Goal: Information Seeking & Learning: Learn about a topic

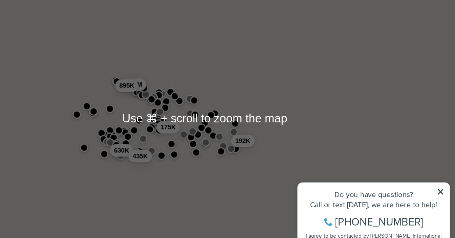
drag, startPoint x: 387, startPoint y: 184, endPoint x: 439, endPoint y: 234, distance: 71.1
click at [387, 184] on icon at bounding box center [387, 183] width 5 height 5
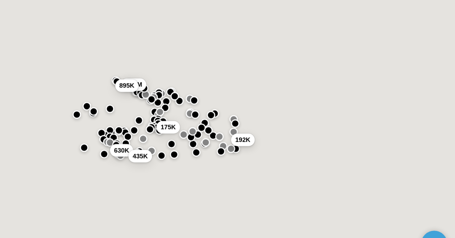
click at [311, 153] on button "192K" at bounding box center [318, 157] width 15 height 8
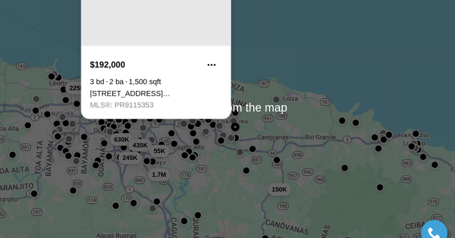
scroll to position [1, 0]
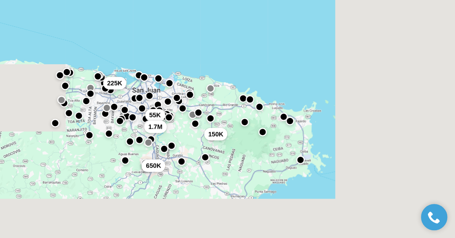
drag, startPoint x: 200, startPoint y: 128, endPoint x: 159, endPoint y: 93, distance: 53.6
click at [159, 93] on div "55K 225K 1.7M 150K 650K" at bounding box center [294, 143] width 322 height 189
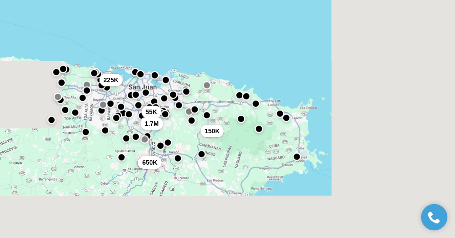
click at [191, 116] on div "55K 225K 1.7M 150K 650K" at bounding box center [294, 143] width 322 height 189
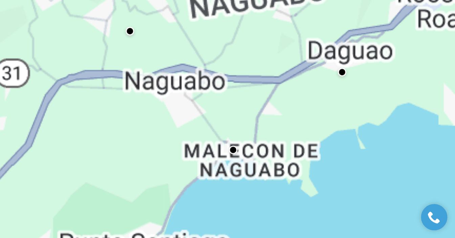
drag, startPoint x: 158, startPoint y: 110, endPoint x: 236, endPoint y: 94, distance: 79.0
click at [236, 94] on div at bounding box center [294, 143] width 322 height 189
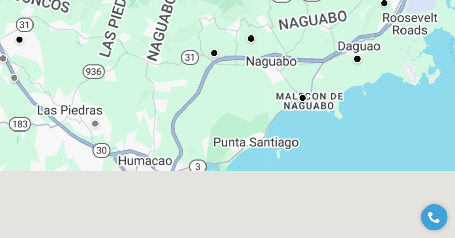
drag, startPoint x: 192, startPoint y: 124, endPoint x: 192, endPoint y: 89, distance: 35.2
click at [192, 89] on div at bounding box center [294, 143] width 322 height 189
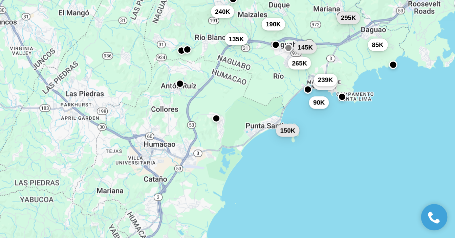
drag, startPoint x: 79, startPoint y: 92, endPoint x: 88, endPoint y: 81, distance: 15.1
click at [133, 81] on div "260K 649K 85K 190K 239K 90K 295K 145K 265K 135K 150K 240K" at bounding box center [294, 143] width 322 height 189
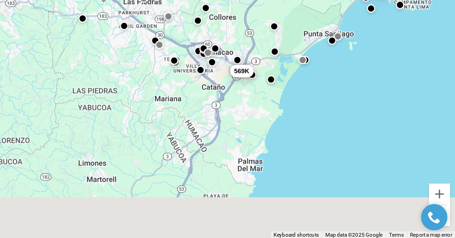
drag, startPoint x: 117, startPoint y: 129, endPoint x: 158, endPoint y: 64, distance: 76.5
click at [158, 64] on div "649K 85K 190K 135K 345K 100K 340K 45K 179K 570K 569K" at bounding box center [294, 143] width 322 height 189
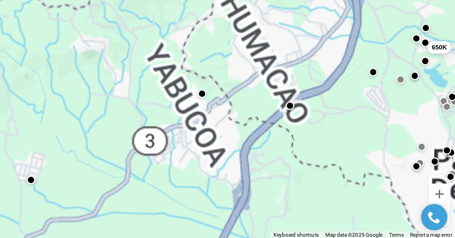
drag, startPoint x: 119, startPoint y: 85, endPoint x: 129, endPoint y: 39, distance: 47.4
click at [133, 49] on div "570K 650K" at bounding box center [294, 143] width 322 height 189
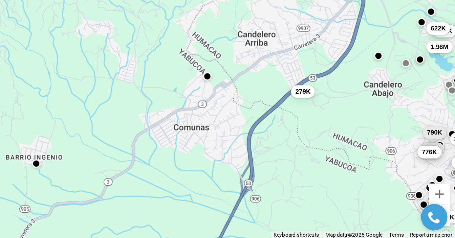
click at [293, 131] on button "button" at bounding box center [295, 133] width 5 height 5
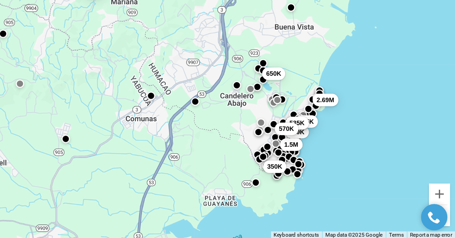
drag, startPoint x: 179, startPoint y: 99, endPoint x: 140, endPoint y: 90, distance: 40.0
click at [140, 90] on div "650K 350K 699K 1.5M 2.69M 380K 475K 535K 198K 570K 569K 570K" at bounding box center [294, 143] width 322 height 189
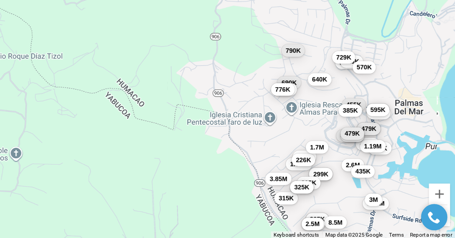
drag, startPoint x: 173, startPoint y: 88, endPoint x: 105, endPoint y: 86, distance: 67.7
click at [133, 86] on div "279K 339K 640K 690K 725K 776K 455K 385K 2M 1.87M 1.59M 790K 320K 729K 350K 365K…" at bounding box center [294, 143] width 322 height 189
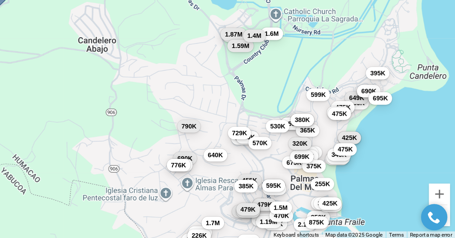
drag, startPoint x: 154, startPoint y: 81, endPoint x: 98, endPoint y: 131, distance: 75.3
click at [133, 131] on div "279K 339K 640K 690K 725K 776K 455K 385K 2M 1.87M 1.59M 790K 320K 729K 350K 365K…" at bounding box center [294, 143] width 322 height 189
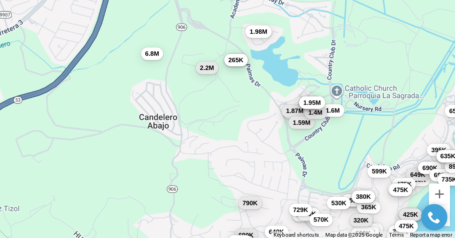
drag, startPoint x: 79, startPoint y: 44, endPoint x: 118, endPoint y: 94, distance: 63.7
click at [133, 94] on div "339K 640K 690K 725K 776K 455K 385K 2M 1.87M 1.59M 790K 320K 729K 1.65M 350K 226…" at bounding box center [294, 143] width 322 height 189
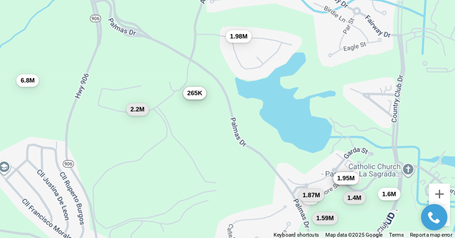
drag, startPoint x: 137, startPoint y: 55, endPoint x: 94, endPoint y: 108, distance: 68.5
click at [133, 108] on div "2M 1.87M 1.59M 1.6M 1.4M 2.7M 2.6M 1.95M 395K 265K 2.2M 1.98M 6.8M" at bounding box center [294, 143] width 322 height 189
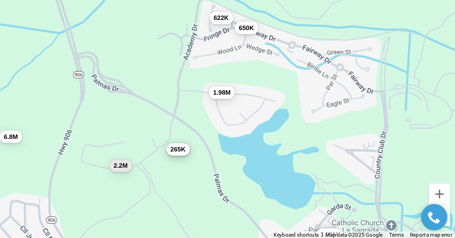
drag, startPoint x: 94, startPoint y: 108, endPoint x: 68, endPoint y: 171, distance: 67.8
click at [68, 171] on html "Go to: Homepage Our Story Our Advantage Specialists Exclusive Properties Contac…" at bounding box center [227, 119] width 455 height 238
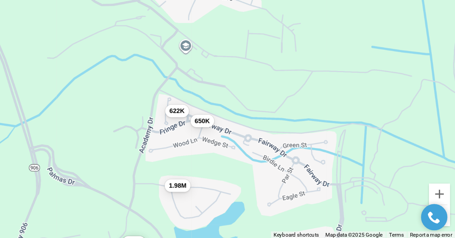
drag, startPoint x: 95, startPoint y: 125, endPoint x: 106, endPoint y: 149, distance: 26.3
click at [133, 149] on div "395K 265K 1.98M 650K 622K" at bounding box center [294, 143] width 322 height 189
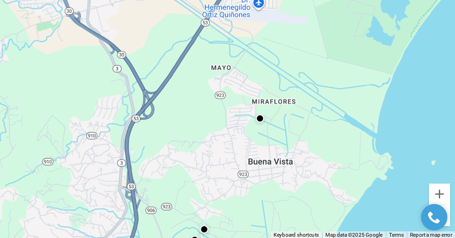
drag, startPoint x: 95, startPoint y: 69, endPoint x: 113, endPoint y: 142, distance: 74.8
click at [133, 142] on div "650K 535K 380K 2.69M 475K 425K 635K 615K 365K 549K 850K 279K" at bounding box center [294, 143] width 322 height 189
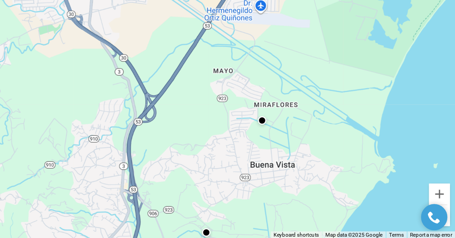
click at [328, 160] on button "button" at bounding box center [330, 162] width 5 height 5
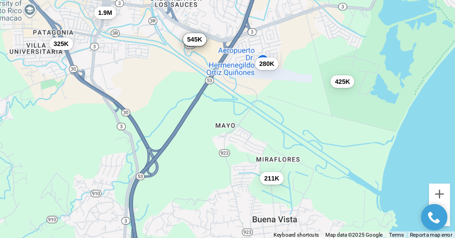
drag, startPoint x: 38, startPoint y: 47, endPoint x: 40, endPoint y: 84, distance: 36.2
click at [133, 84] on div "5.6M 350K 211K 569K 570K 650K 545K 280K 425K 325K 1.9M" at bounding box center [294, 143] width 322 height 189
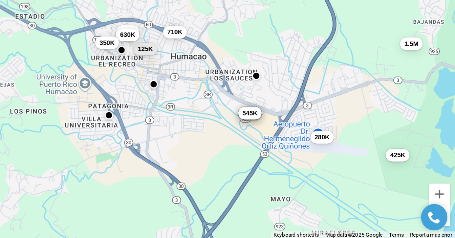
drag, startPoint x: 117, startPoint y: 53, endPoint x: 157, endPoint y: 106, distance: 66.2
click at [157, 106] on div "569K 570K 650K 545K 280K 425K 125K 1.5M 179K 630K 710K 350K" at bounding box center [294, 143] width 322 height 189
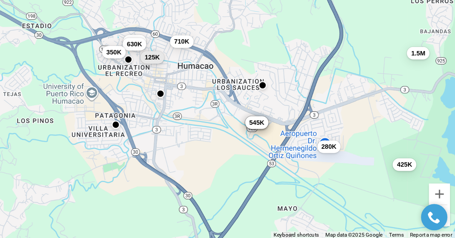
click at [255, 119] on span "125K" at bounding box center [260, 121] width 10 height 5
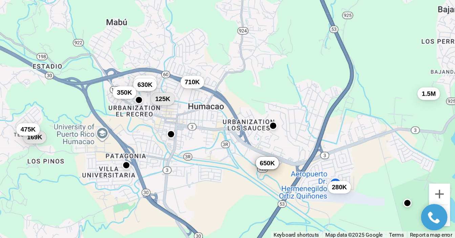
drag, startPoint x: 207, startPoint y: 28, endPoint x: 215, endPoint y: 55, distance: 28.4
click at [215, 55] on div "569K 570K 650K 280K 125K 1.5M 179K 630K 710K 350K 169K 475K" at bounding box center [294, 143] width 322 height 189
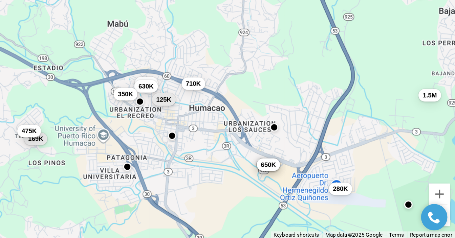
click at [260, 145] on button "125K" at bounding box center [267, 149] width 15 height 8
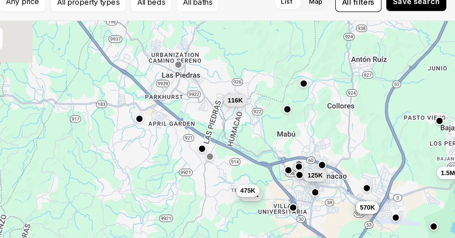
drag, startPoint x: 129, startPoint y: 57, endPoint x: 198, endPoint y: 81, distance: 72.8
click at [198, 81] on div "569K 570K 125K 1.5M 169K 475K 650K 198K 116K 622K 150K 1.98M" at bounding box center [294, 143] width 322 height 189
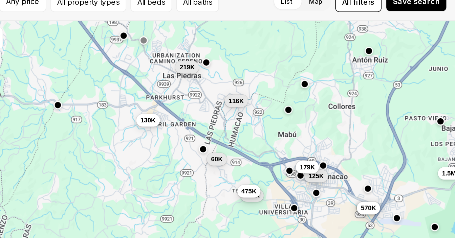
click at [253, 111] on span "130K" at bounding box center [258, 113] width 10 height 5
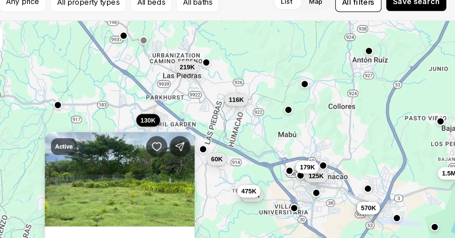
click at [309, 97] on span "116K" at bounding box center [314, 99] width 10 height 5
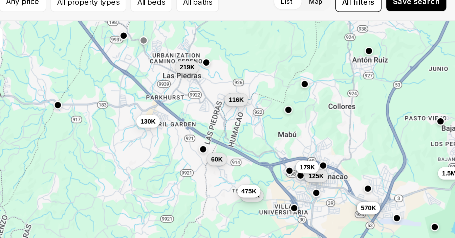
click at [309, 97] on span "116K" at bounding box center [314, 99] width 10 height 5
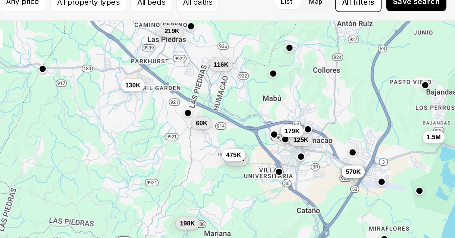
drag, startPoint x: 177, startPoint y: 76, endPoint x: 167, endPoint y: 52, distance: 26.3
click at [167, 52] on div "569K 570K 125K 1.5M 179K 169K 475K 60K 198K 116K 219K 130K" at bounding box center [294, 143] width 322 height 189
click at [300, 74] on span "116K" at bounding box center [305, 76] width 10 height 5
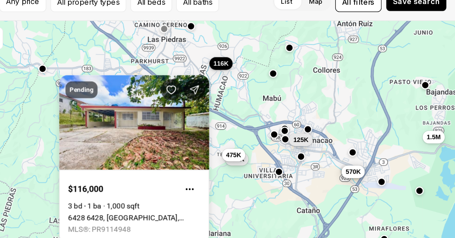
click at [206, 173] on link "6428 6428, [GEOGRAPHIC_DATA], 00771" at bounding box center [248, 175] width 85 height 5
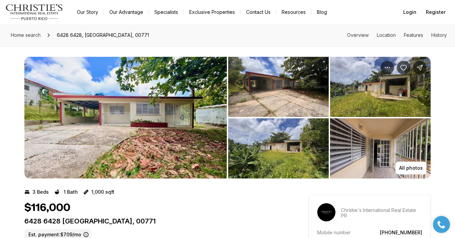
click at [276, 88] on img "View image gallery" at bounding box center [278, 87] width 101 height 60
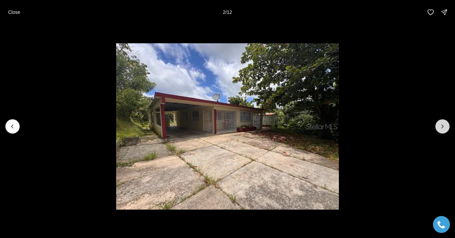
click at [443, 125] on icon "Next slide" at bounding box center [442, 126] width 7 height 7
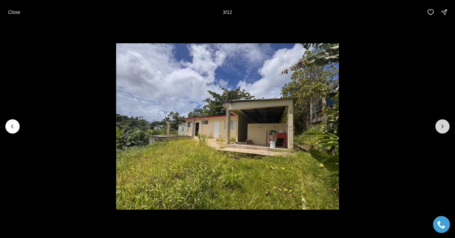
click at [443, 125] on icon "Next slide" at bounding box center [442, 126] width 7 height 7
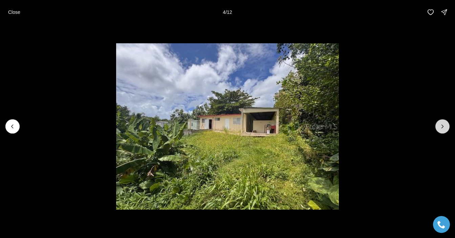
click at [443, 125] on icon "Next slide" at bounding box center [442, 126] width 7 height 7
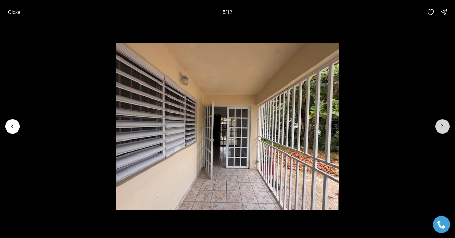
click at [443, 125] on icon "Next slide" at bounding box center [442, 126] width 7 height 7
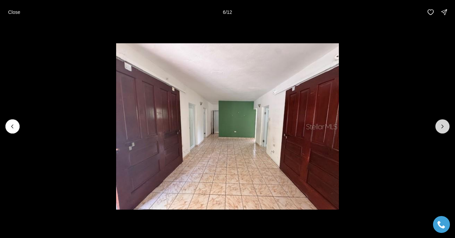
click at [443, 125] on icon "Next slide" at bounding box center [442, 126] width 7 height 7
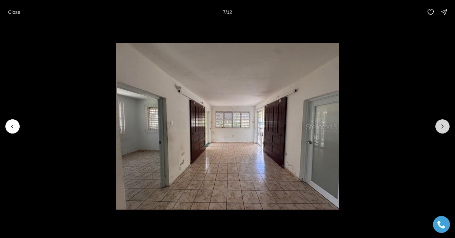
click at [443, 125] on icon "Next slide" at bounding box center [442, 126] width 7 height 7
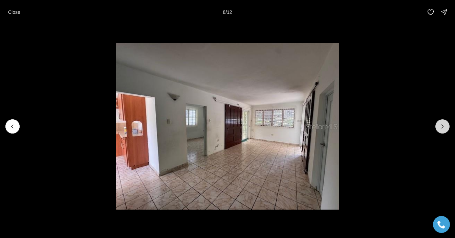
click at [443, 125] on icon "Next slide" at bounding box center [442, 126] width 7 height 7
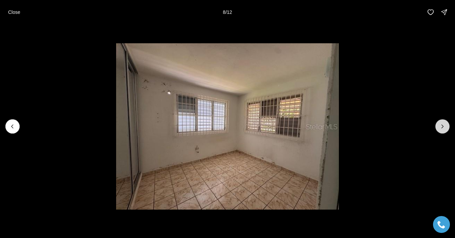
click at [443, 125] on icon "Next slide" at bounding box center [442, 126] width 7 height 7
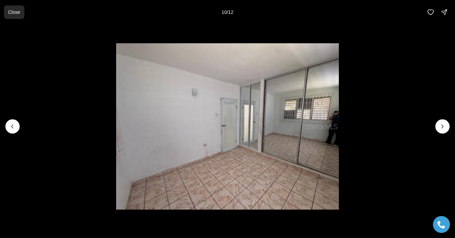
click at [18, 15] on p "Close" at bounding box center [14, 11] width 12 height 5
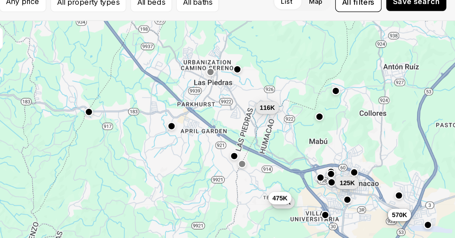
drag, startPoint x: 103, startPoint y: 30, endPoint x: 148, endPoint y: 74, distance: 62.5
click at [148, 74] on div "650K 198K 569K 570K 116K 169K 475K 125K 622K 150K 1.98M 1.5M" at bounding box center [294, 143] width 322 height 189
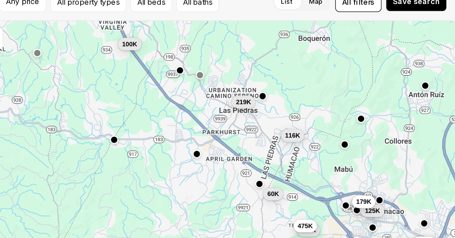
click at [328, 95] on button "button" at bounding box center [330, 97] width 5 height 5
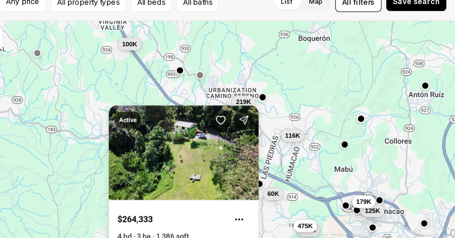
click at [179, 49] on div "198K 569K 570K 116K 169K 475K 125K 179K 219K 60K 100K 85K" at bounding box center [294, 143] width 322 height 189
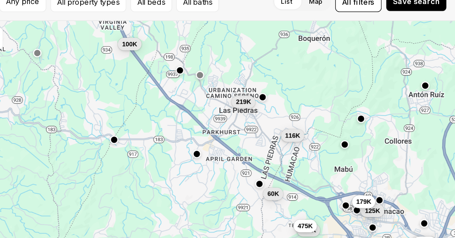
click at [153, 56] on div "198K 569K 570K 116K 169K 475K 125K 179K 219K 60K 100K 85K" at bounding box center [294, 143] width 322 height 189
click at [288, 81] on button "button" at bounding box center [290, 83] width 5 height 5
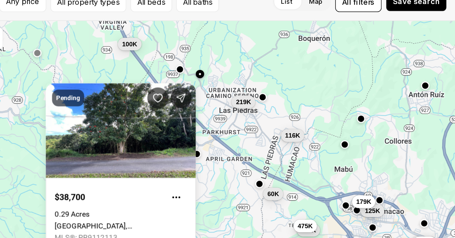
click at [275, 78] on button "button" at bounding box center [277, 80] width 5 height 5
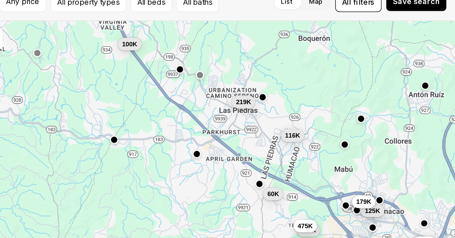
click at [275, 78] on button "button" at bounding box center [277, 80] width 5 height 5
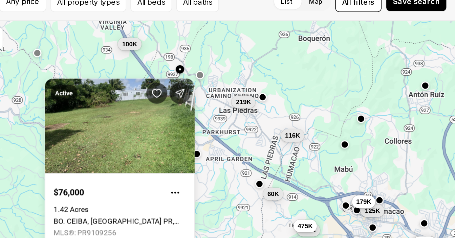
click at [141, 49] on div "198K 569K 570K 116K 169K 475K 125K 179K 219K 60K 100K 85K" at bounding box center [294, 143] width 322 height 189
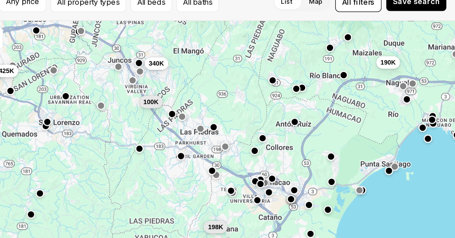
click at [133, 55] on div "198K 100K 190K 650K 425K 340K" at bounding box center [294, 143] width 322 height 189
